Goal: Find specific page/section: Find specific page/section

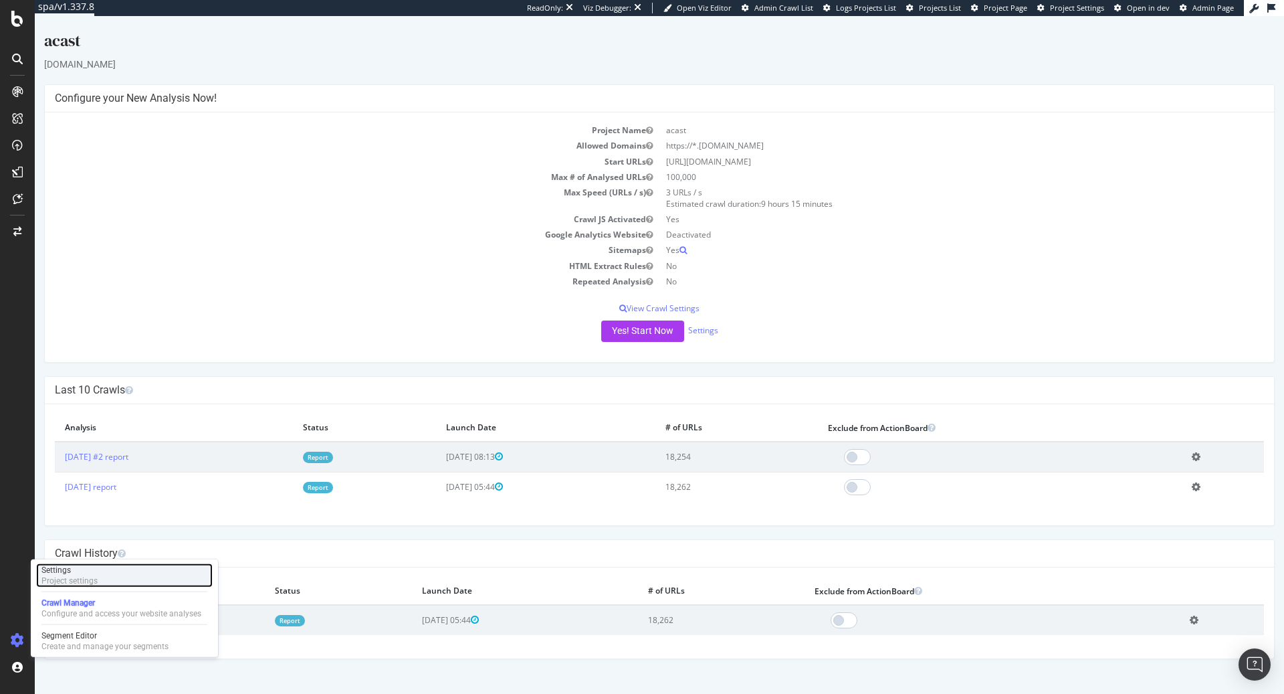
click at [90, 577] on div "Project settings" at bounding box center [69, 580] width 56 height 11
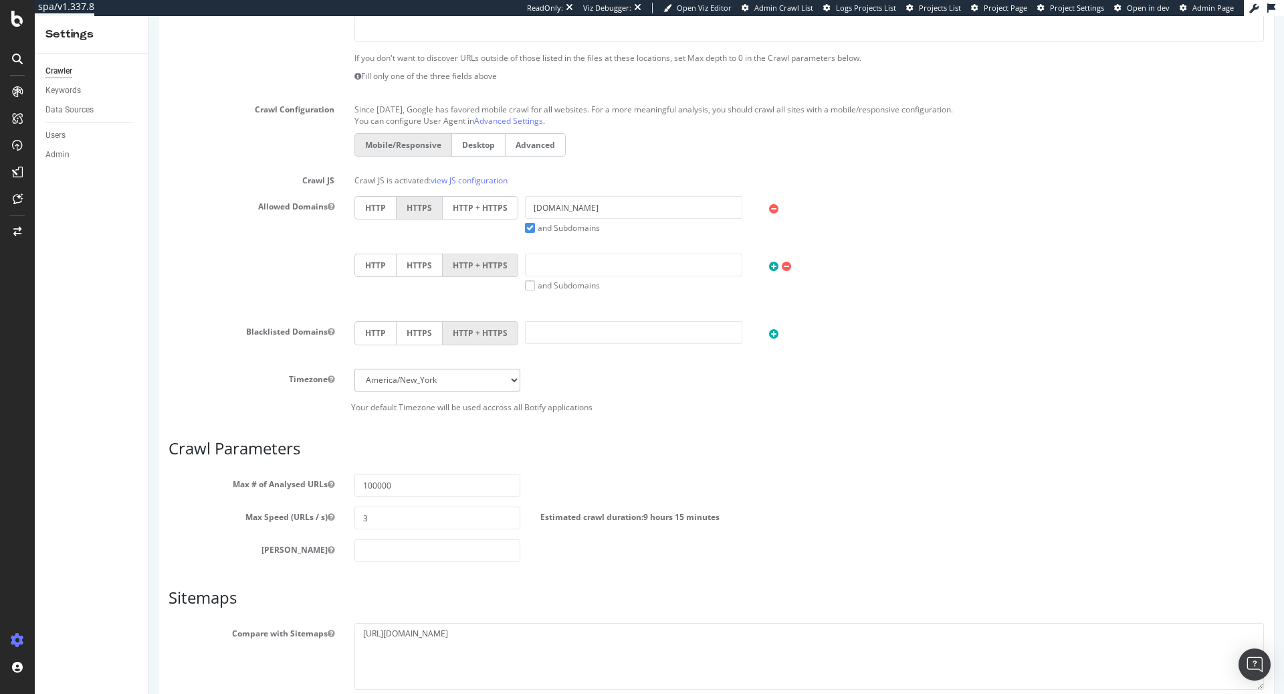
scroll to position [474, 0]
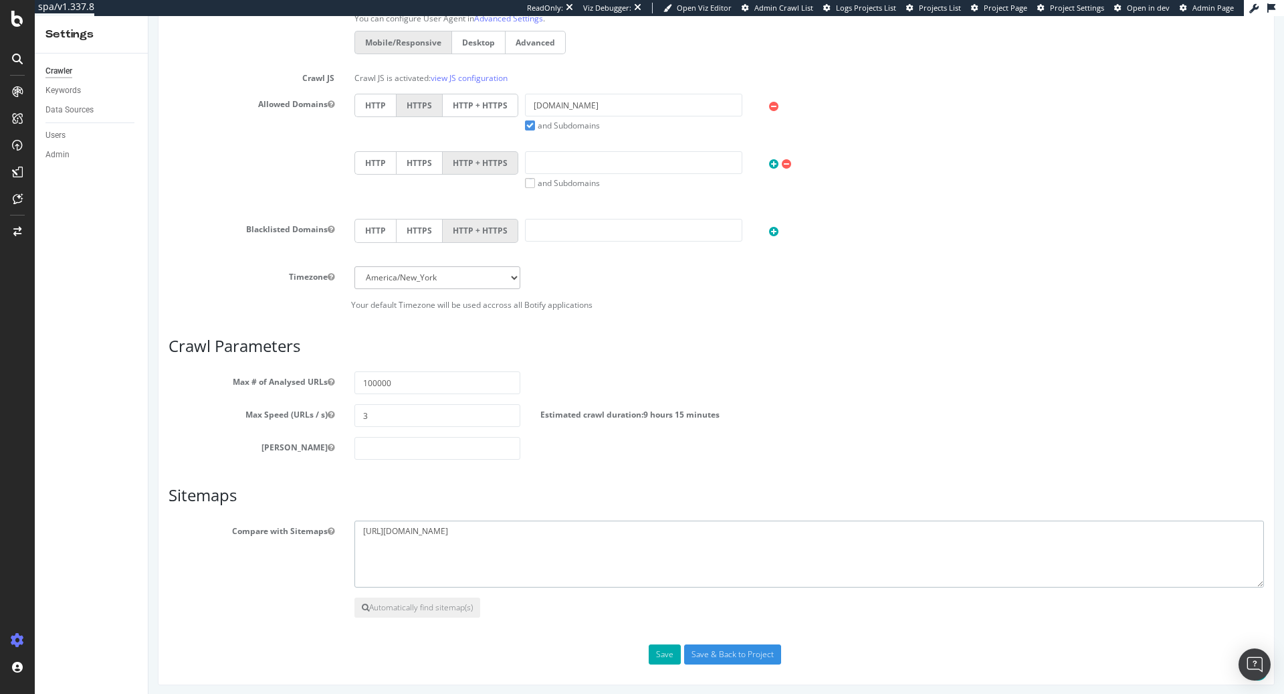
drag, startPoint x: 523, startPoint y: 532, endPoint x: 256, endPoint y: 521, distance: 267.1
click at [256, 521] on div "Compare with Sitemaps https://www.acast.com/sitemap.xml" at bounding box center [717, 553] width 1116 height 67
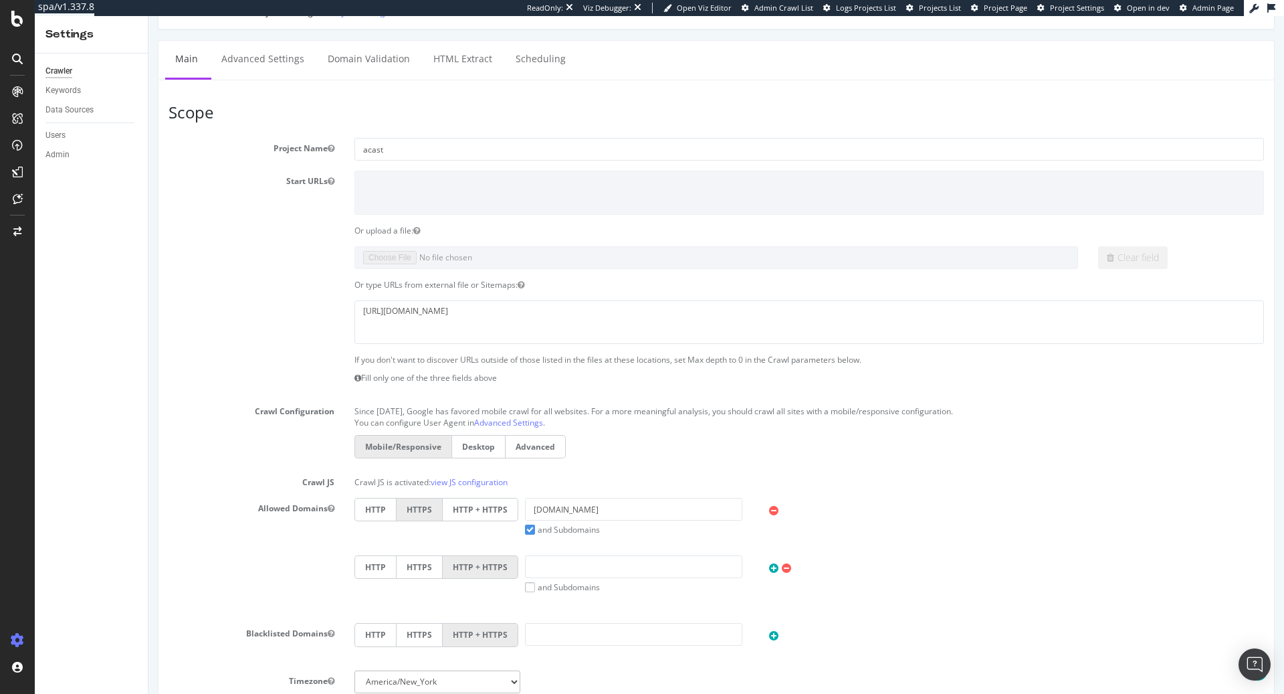
scroll to position [0, 0]
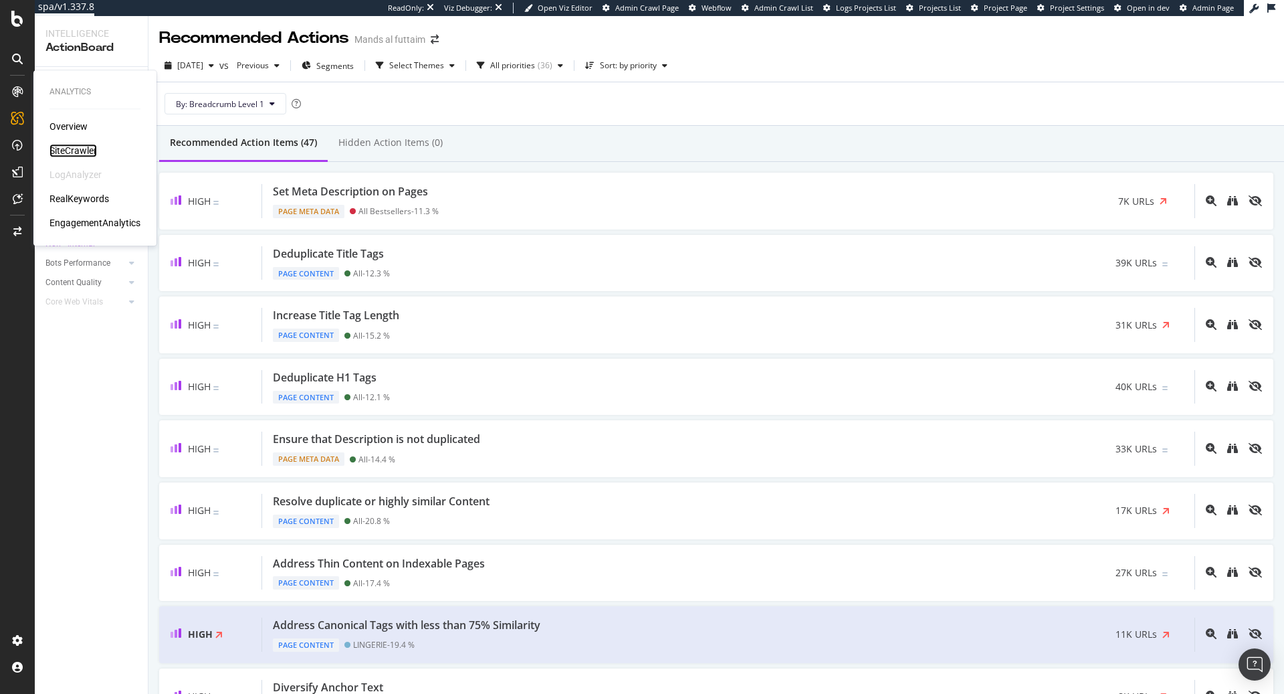
click at [71, 146] on div "SiteCrawler" at bounding box center [73, 150] width 47 height 13
